Goal: Task Accomplishment & Management: Use online tool/utility

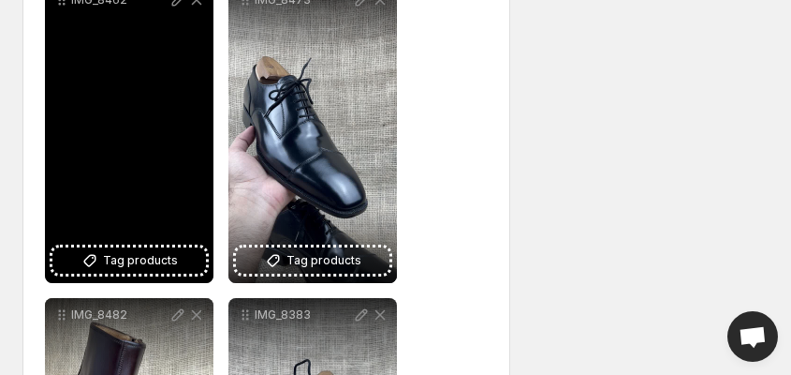
scroll to position [674, 0]
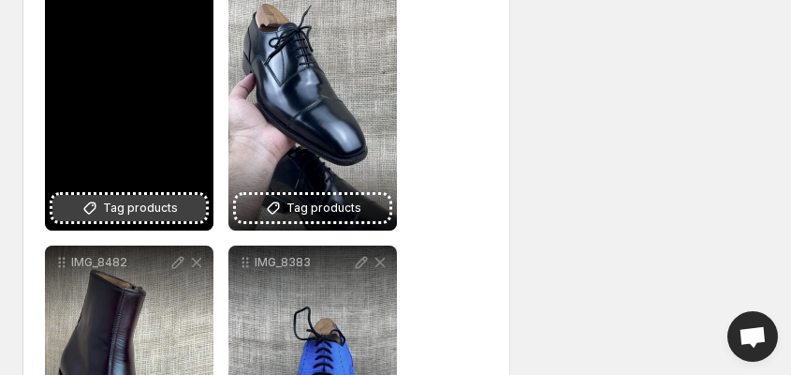
click at [128, 210] on span "Tag products" at bounding box center [140, 208] width 75 height 19
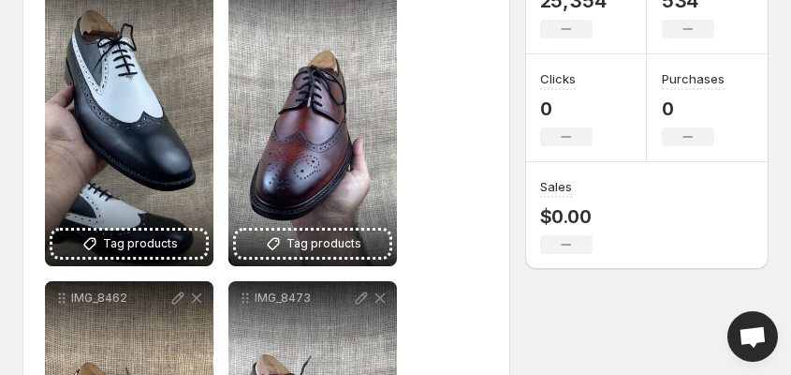
scroll to position [300, 0]
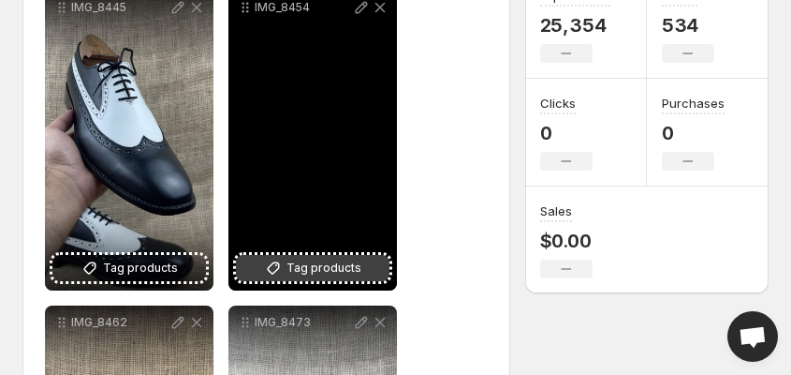
click at [319, 267] on span "Tag products" at bounding box center [324, 267] width 75 height 19
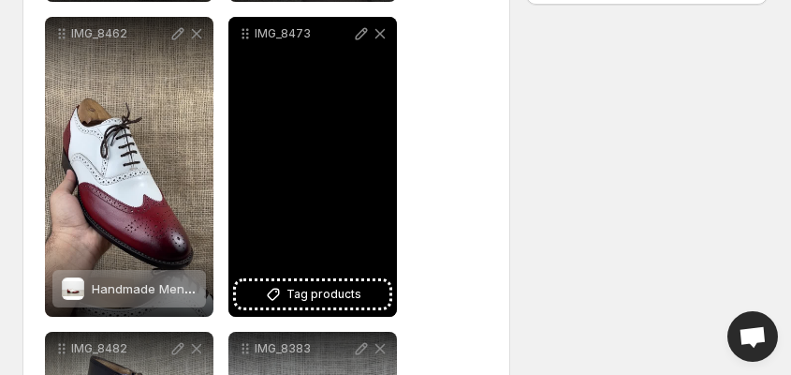
scroll to position [599, 0]
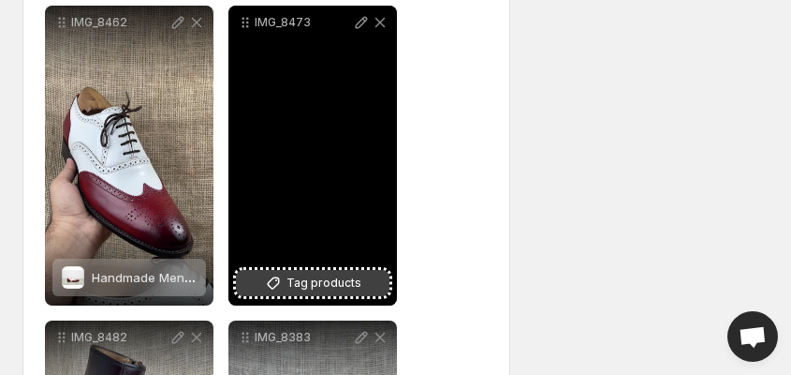
click at [331, 285] on span "Tag products" at bounding box center [324, 282] width 75 height 19
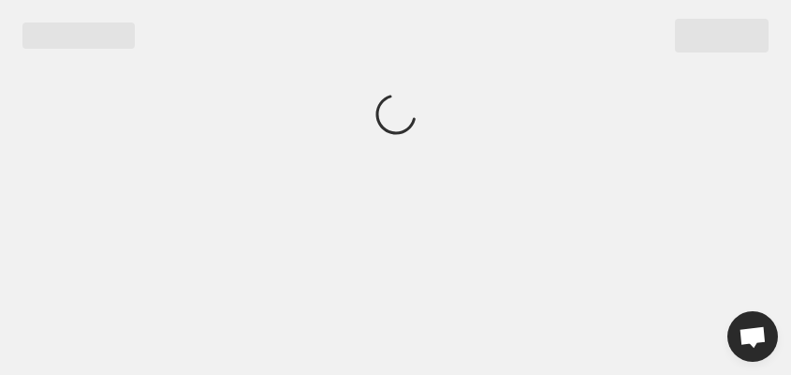
scroll to position [0, 0]
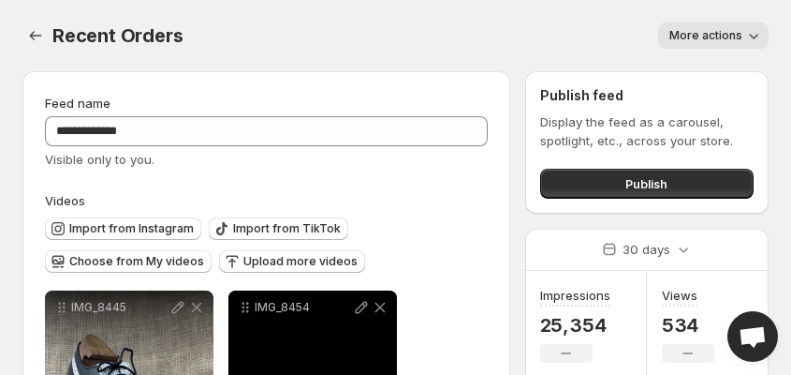
scroll to position [300, 0]
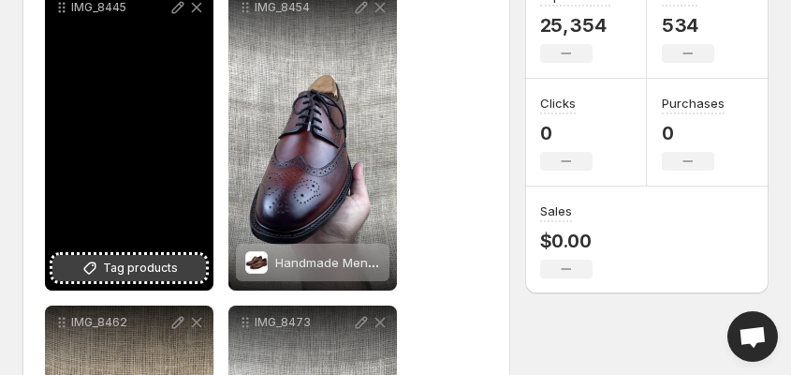
click at [130, 266] on span "Tag products" at bounding box center [140, 267] width 75 height 19
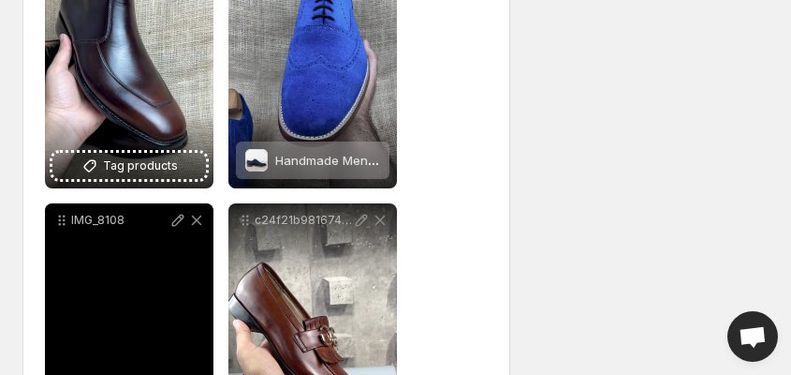
scroll to position [1049, 0]
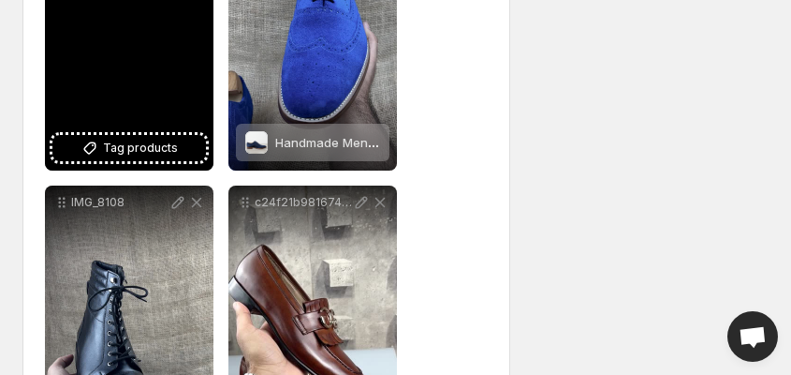
click at [126, 165] on div "IMG_8482" at bounding box center [129, 21] width 169 height 300
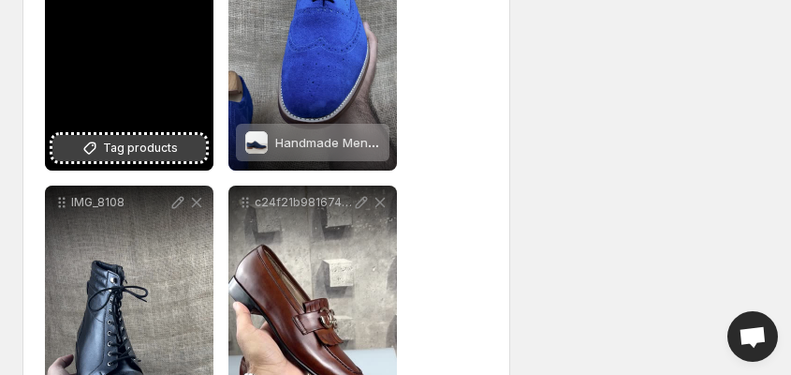
click at [118, 150] on span "Tag products" at bounding box center [140, 148] width 75 height 19
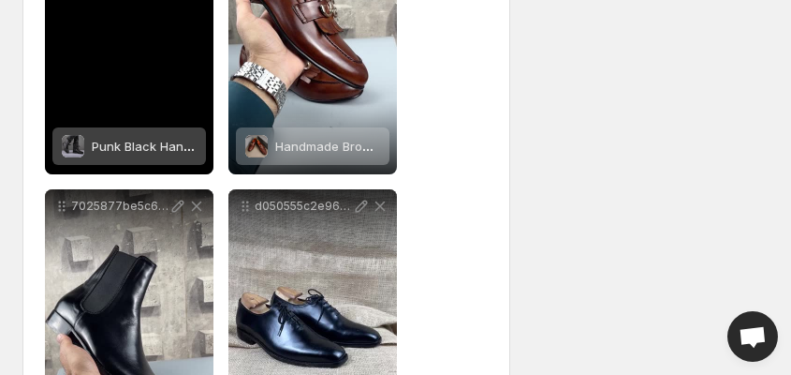
scroll to position [1498, 0]
